Goal: Information Seeking & Learning: Learn about a topic

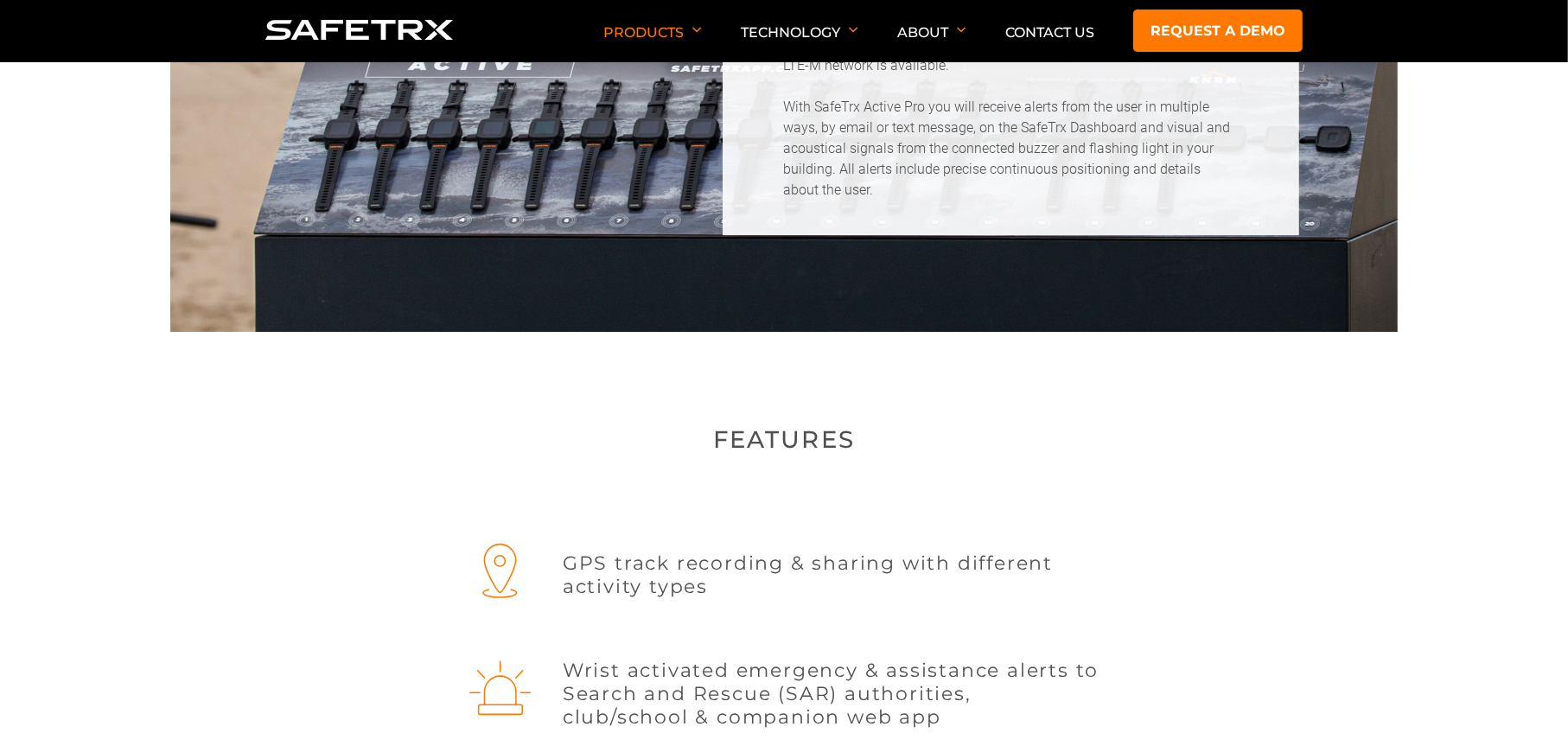
scroll to position [374, 0]
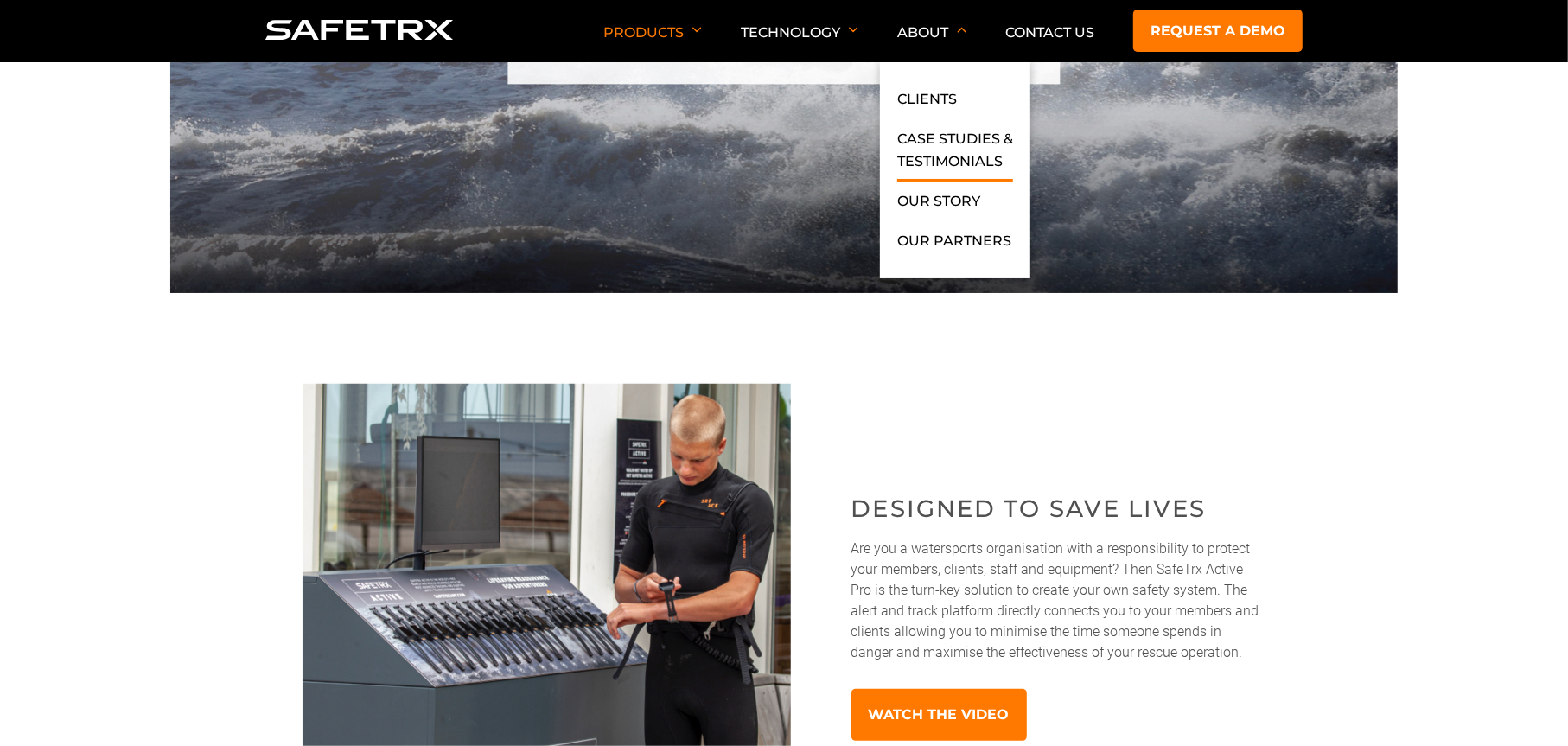
click at [932, 144] on link "Case Studies & Testimonials" at bounding box center [954, 155] width 116 height 54
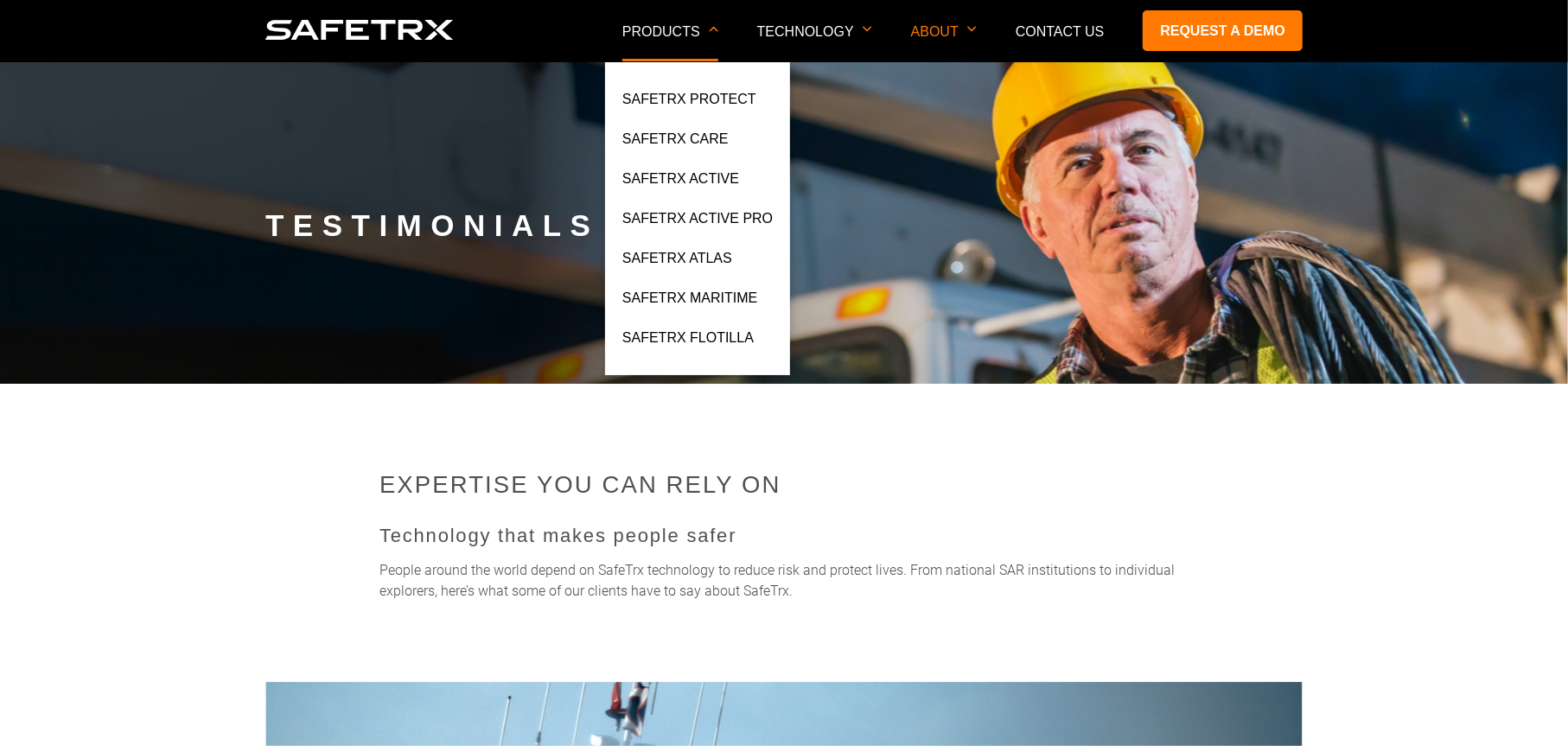
click at [676, 31] on p "Products" at bounding box center [669, 43] width 96 height 37
click at [680, 175] on link "SafeTrx Active" at bounding box center [680, 184] width 117 height 32
